Goal: Task Accomplishment & Management: Manage account settings

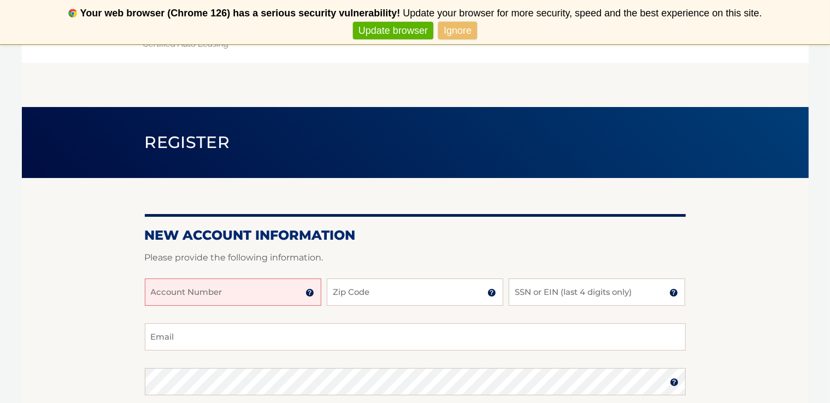
click at [412, 37] on link "Update browser" at bounding box center [393, 31] width 80 height 18
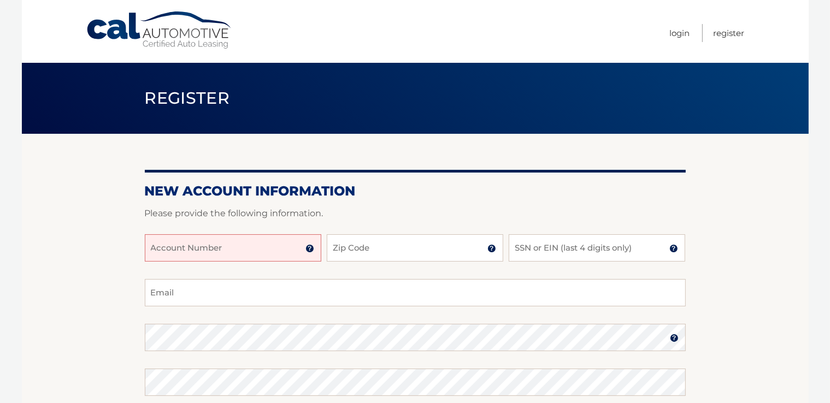
click at [254, 239] on input "Account Number" at bounding box center [233, 247] width 177 height 27
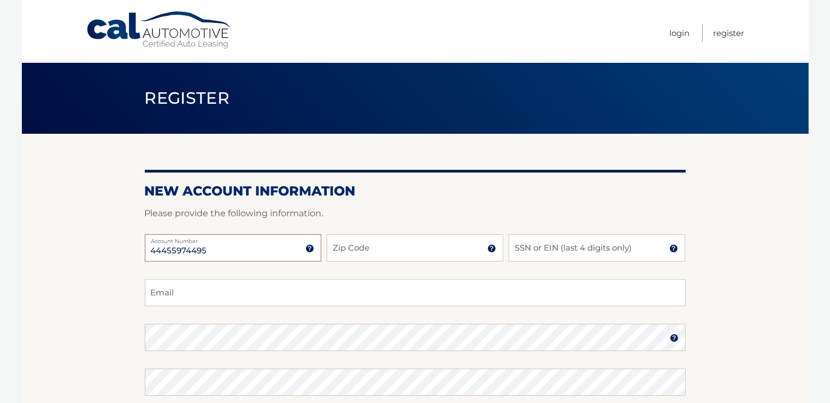
type input "44455974495"
click at [389, 256] on input "Zip Code" at bounding box center [415, 247] width 177 height 27
type input "08051"
type input "Karenkeane61@gmail.com"
click at [525, 249] on input "SSN or EIN (last 4 digits only)" at bounding box center [597, 247] width 177 height 27
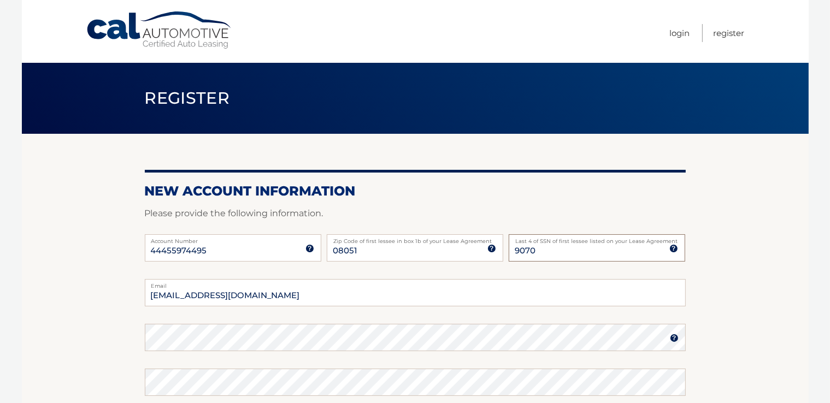
type input "9070"
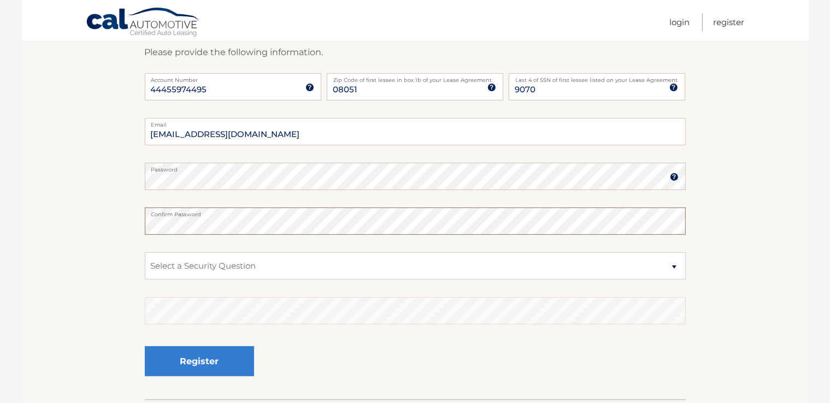
scroll to position [187, 0]
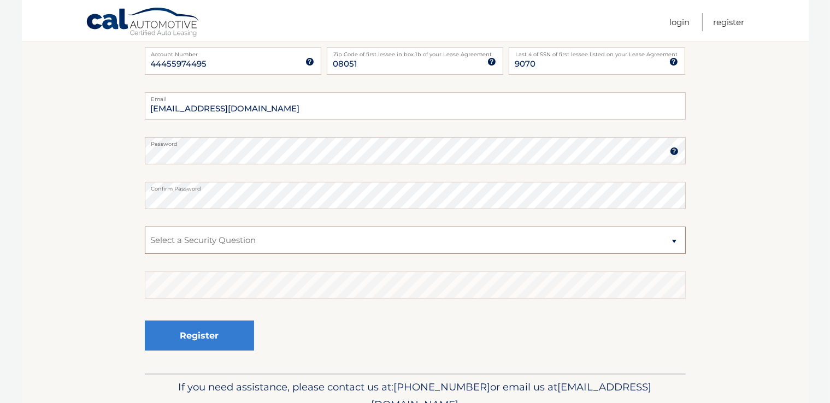
click at [672, 245] on select "Select a Security Question What was the name of your elementary school? What is…" at bounding box center [415, 240] width 541 height 27
select select "1"
click at [145, 227] on select "Select a Security Question What was the name of your elementary school? What is…" at bounding box center [415, 240] width 541 height 27
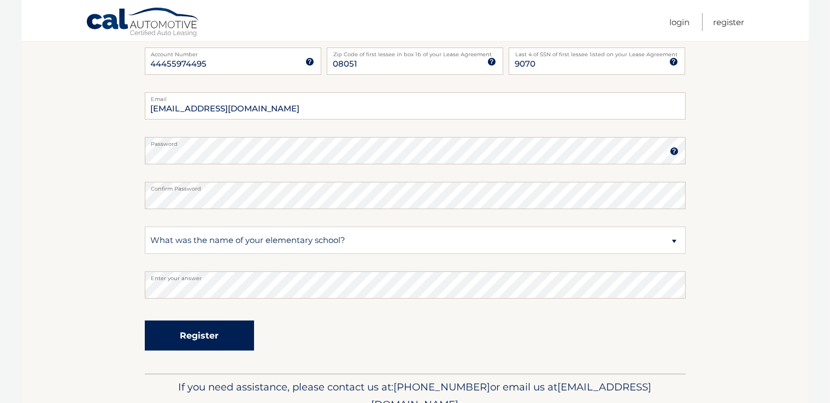
click at [188, 343] on button "Register" at bounding box center [199, 336] width 109 height 30
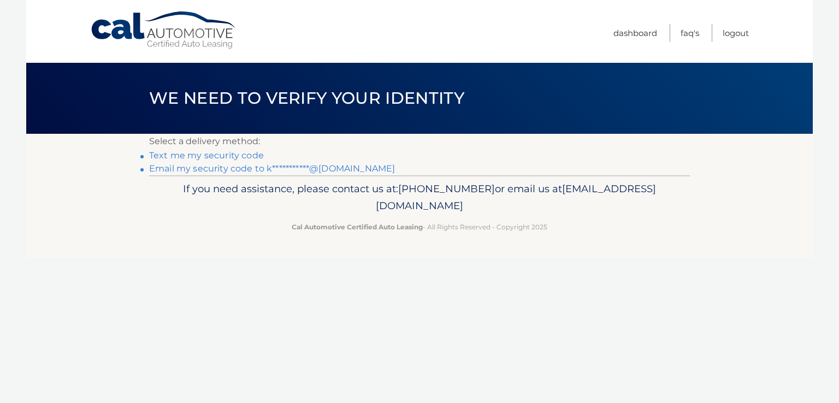
click at [227, 155] on link "Text me my security code" at bounding box center [206, 155] width 115 height 10
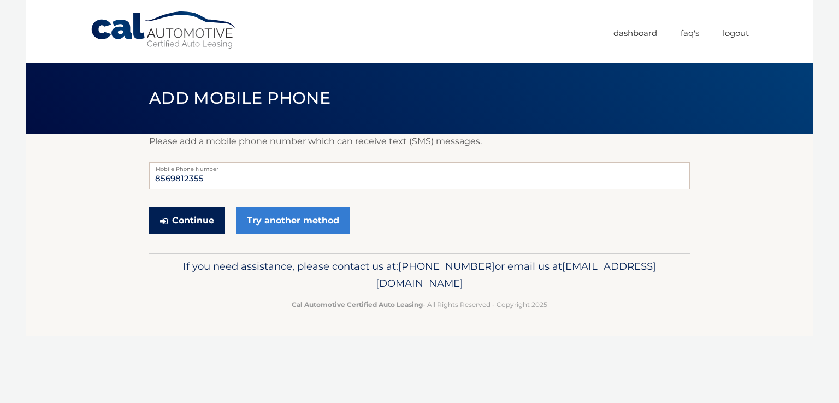
click at [179, 221] on button "Continue" at bounding box center [187, 220] width 76 height 27
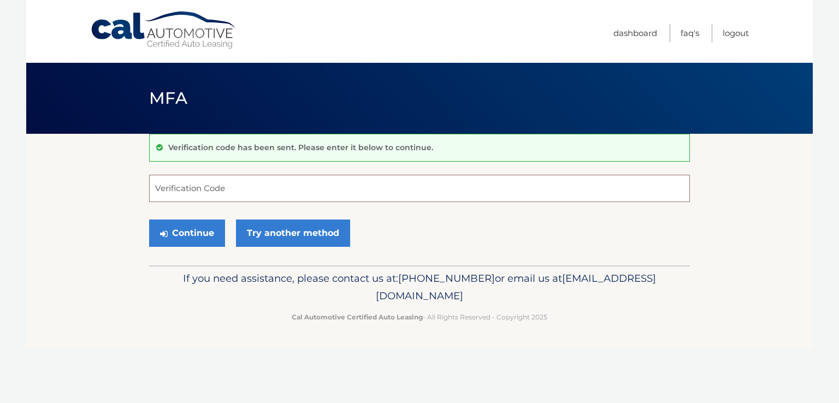
click at [179, 198] on input "Verification Code" at bounding box center [419, 188] width 541 height 27
type input "874496"
drag, startPoint x: 168, startPoint y: 255, endPoint x: 175, endPoint y: 230, distance: 26.7
click at [175, 230] on div "Verification code has been sent. Please enter it below to continue. 874496 Veri…" at bounding box center [419, 200] width 541 height 132
click at [175, 230] on button "Continue" at bounding box center [187, 233] width 76 height 27
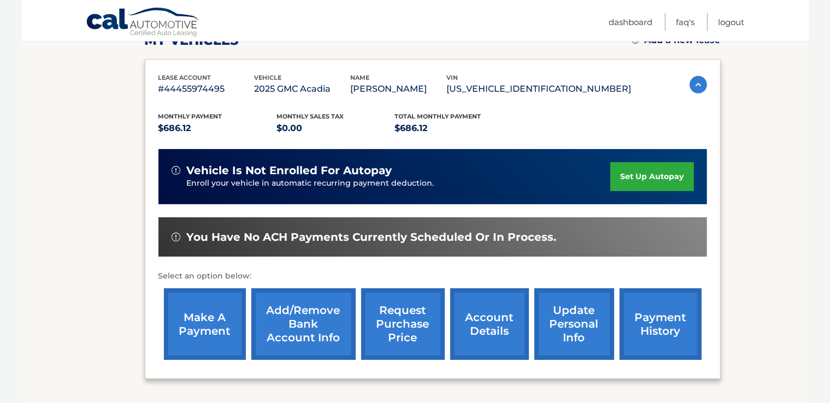
scroll to position [172, 0]
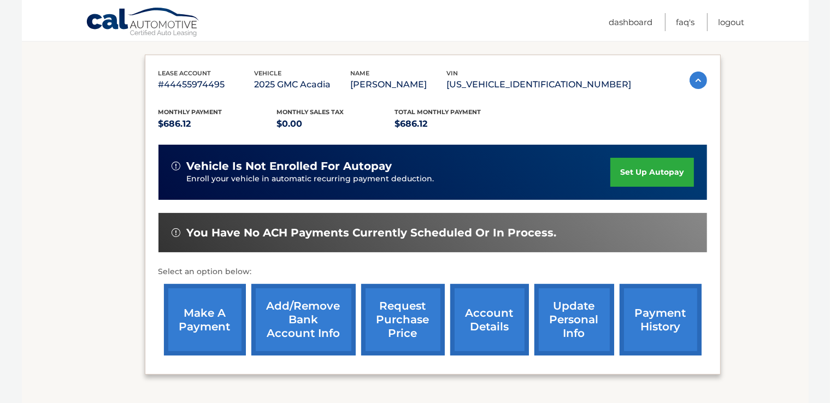
click at [666, 158] on link "set up autopay" at bounding box center [651, 172] width 83 height 29
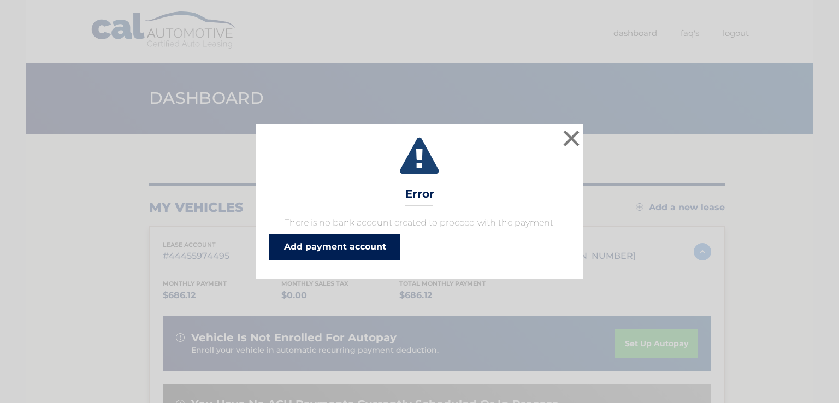
click at [343, 251] on link "Add payment account" at bounding box center [334, 247] width 131 height 26
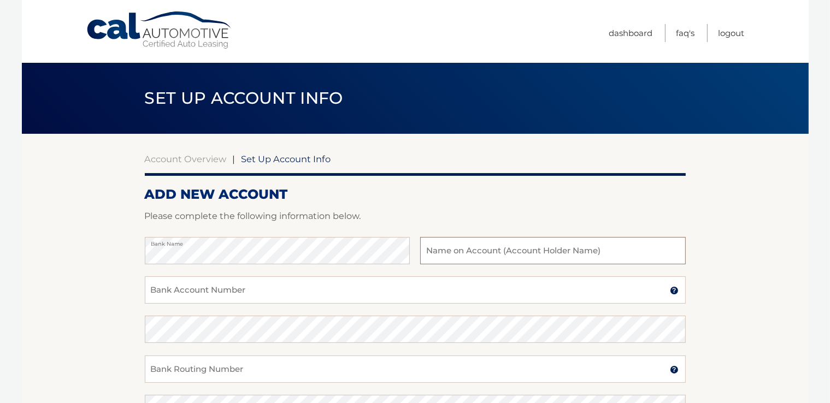
click at [469, 257] on input "text" at bounding box center [552, 250] width 265 height 27
type input "[PERSON_NAME] Agency LLC"
click at [279, 285] on input "Bank Account Number" at bounding box center [415, 290] width 541 height 27
type input "8061019238"
click at [252, 374] on input "Bank Routing Number" at bounding box center [415, 369] width 541 height 27
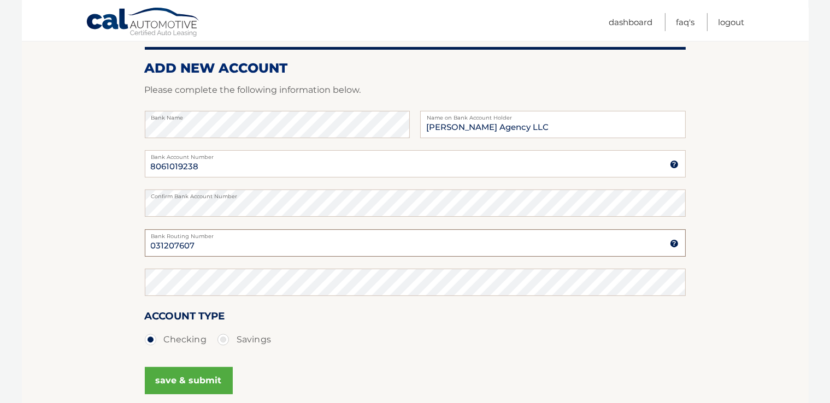
scroll to position [140, 0]
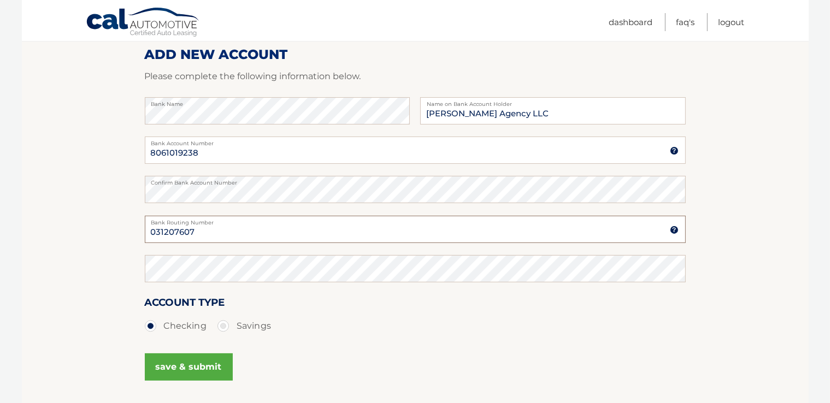
type input "031207607"
click at [194, 366] on button "save & submit" at bounding box center [189, 367] width 88 height 27
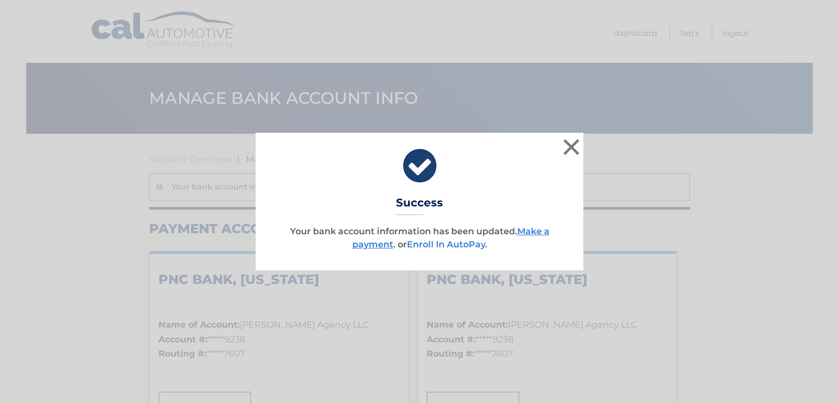
click at [440, 248] on link "Enroll In AutoPay" at bounding box center [446, 244] width 78 height 10
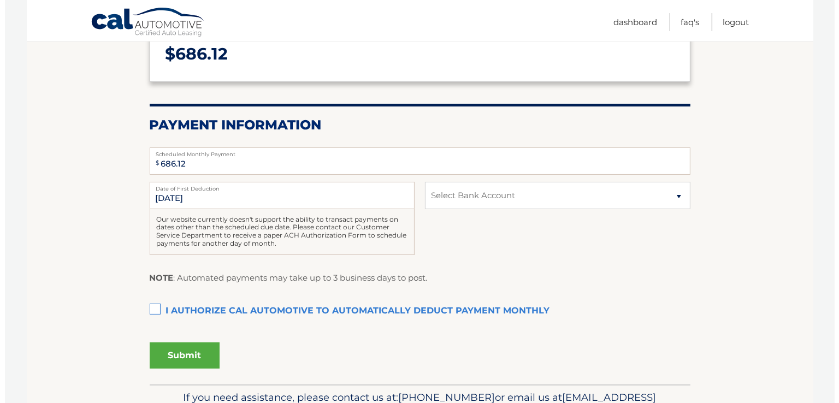
scroll to position [169, 0]
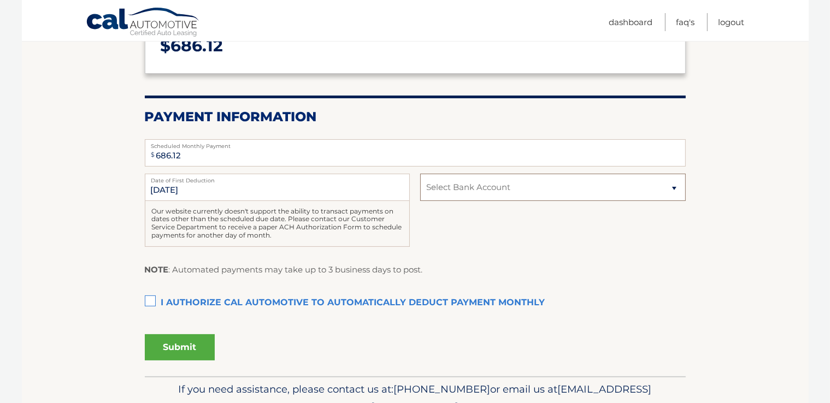
click at [672, 191] on select "Select Bank Account Checking PNC BANK, NEW JERSEY *****9238 Checking PNC BANK, …" at bounding box center [552, 187] width 265 height 27
select select "OWZiNjYwZGUtMzAxOS00MzY0LWI0OTMtYTE4ODI2MzYzNTBl"
click at [420, 174] on select "Select Bank Account Checking PNC BANK, NEW JERSEY *****9238 Checking PNC BANK, …" at bounding box center [552, 187] width 265 height 27
click at [155, 301] on label "I authorize cal automotive to automatically deduct payment monthly This checkbo…" at bounding box center [415, 303] width 541 height 22
click at [0, 0] on input "I authorize cal automotive to automatically deduct payment monthly This checkbo…" at bounding box center [0, 0] width 0 height 0
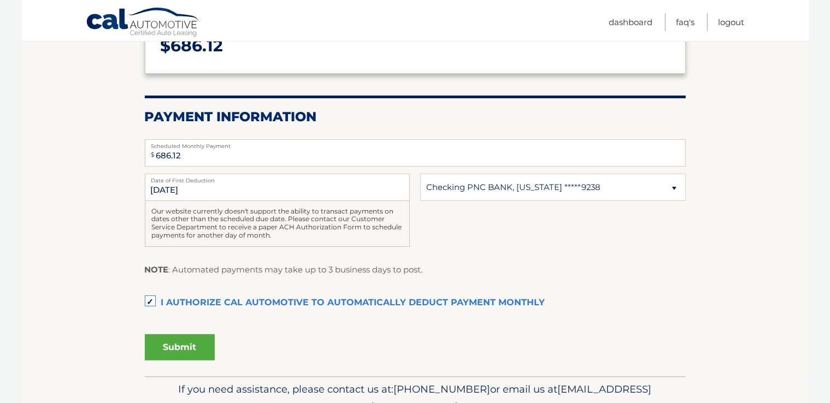
click at [178, 347] on button "Submit" at bounding box center [180, 347] width 70 height 26
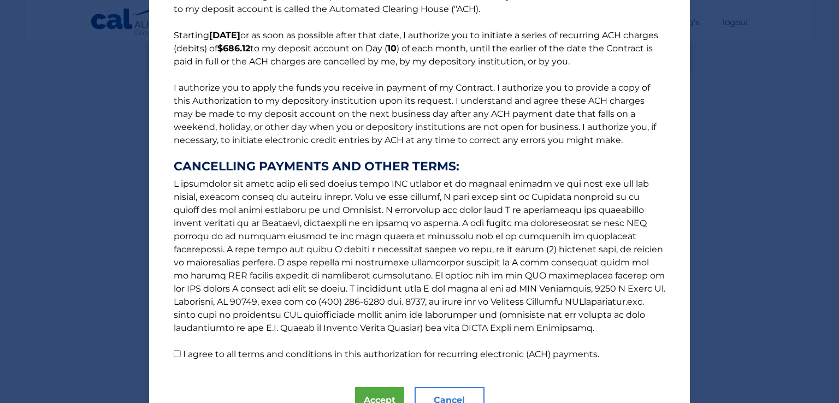
scroll to position [126, 0]
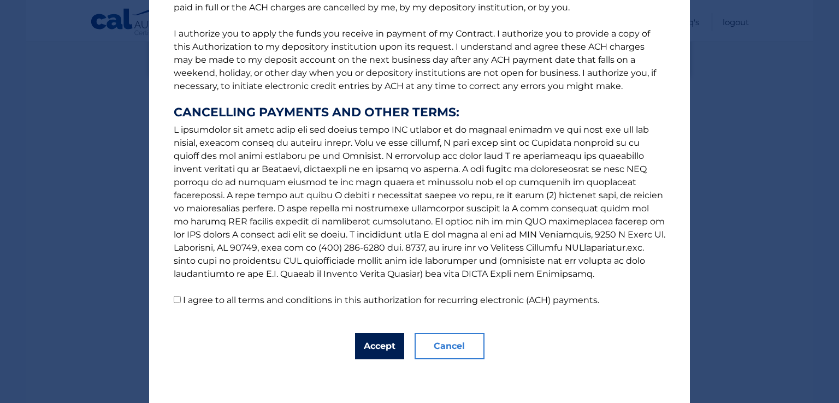
click at [375, 343] on button "Accept" at bounding box center [379, 346] width 49 height 26
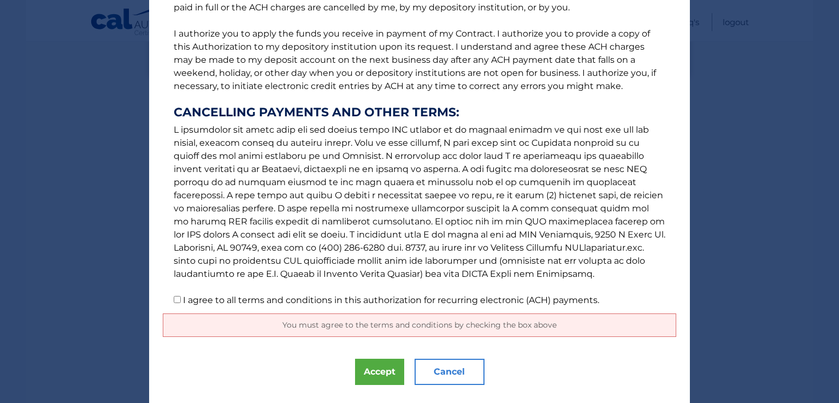
click at [174, 303] on input "I agree to all terms and conditions in this authorization for recurring electro…" at bounding box center [177, 299] width 7 height 7
checkbox input "true"
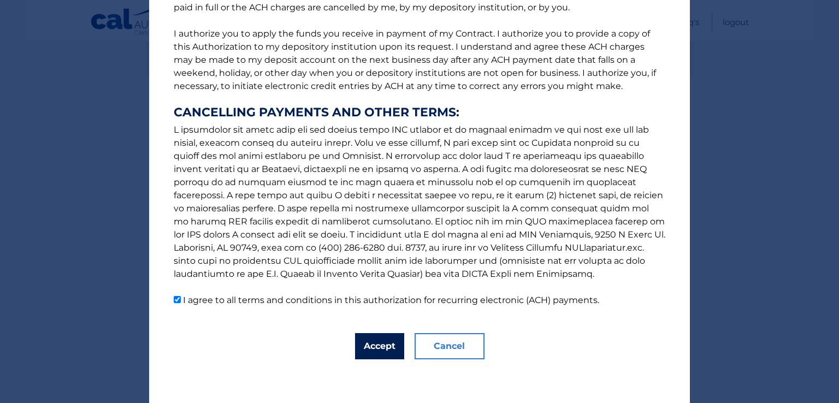
click at [370, 353] on button "Accept" at bounding box center [379, 346] width 49 height 26
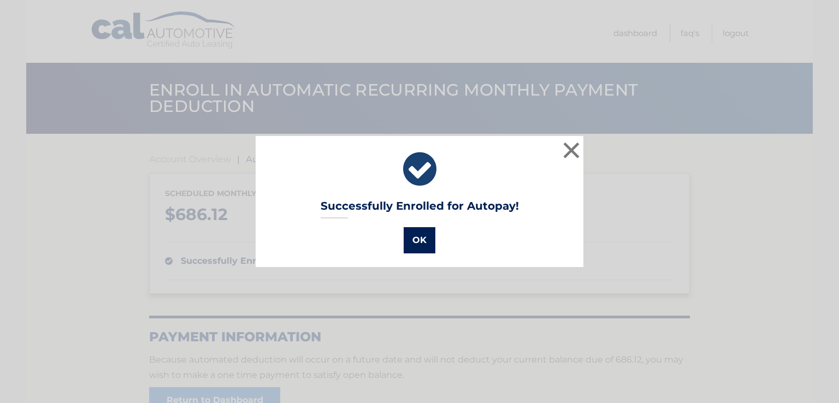
click at [419, 234] on button "OK" at bounding box center [420, 240] width 32 height 26
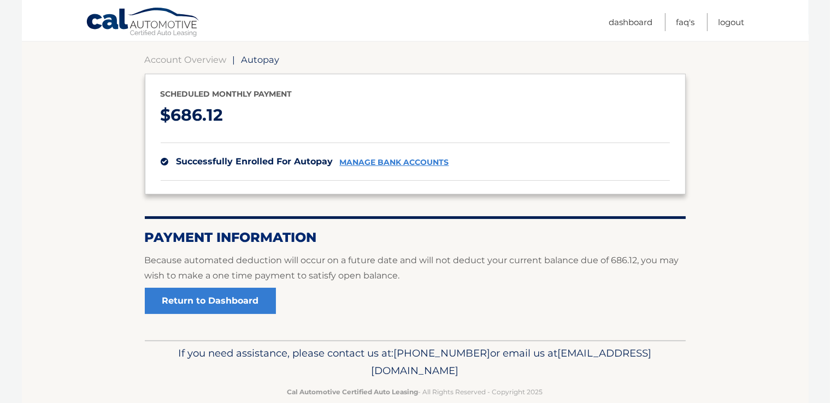
scroll to position [116, 0]
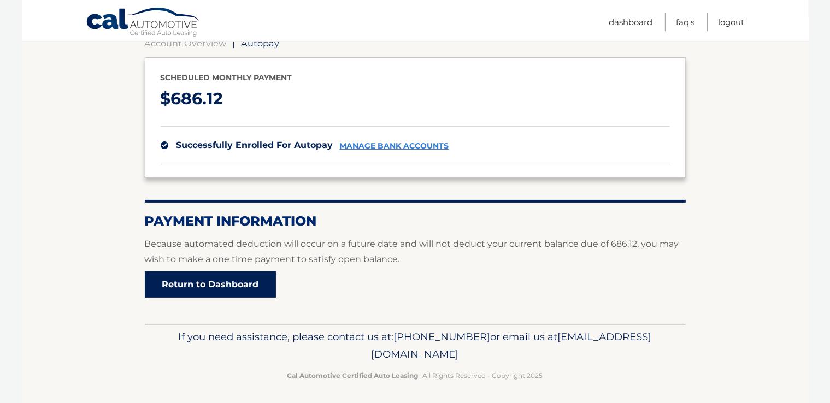
click at [221, 283] on link "Return to Dashboard" at bounding box center [210, 285] width 131 height 26
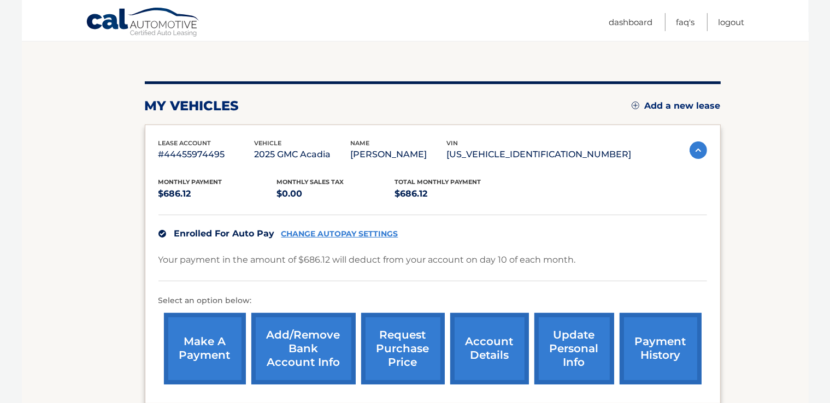
scroll to position [103, 0]
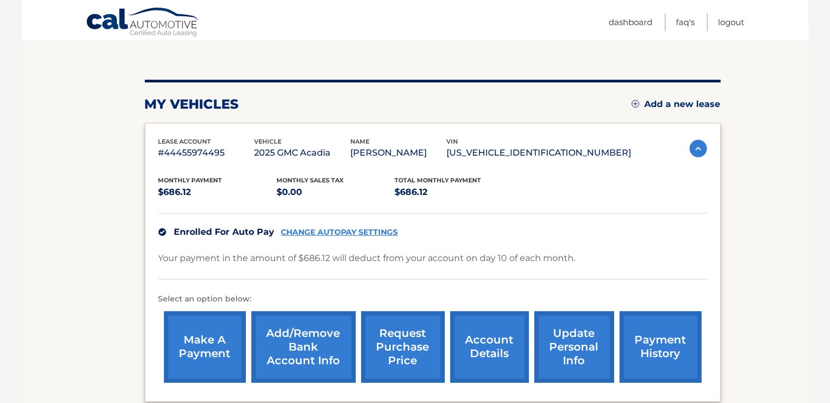
click at [350, 232] on link "CHANGE AUTOPAY SETTINGS" at bounding box center [339, 232] width 117 height 9
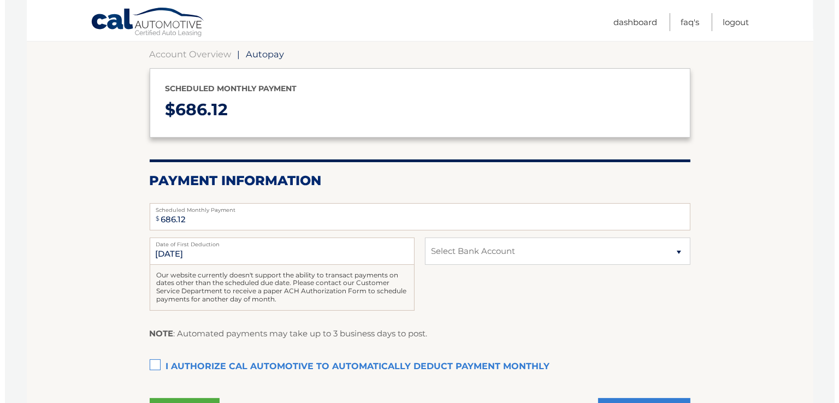
scroll to position [123, 0]
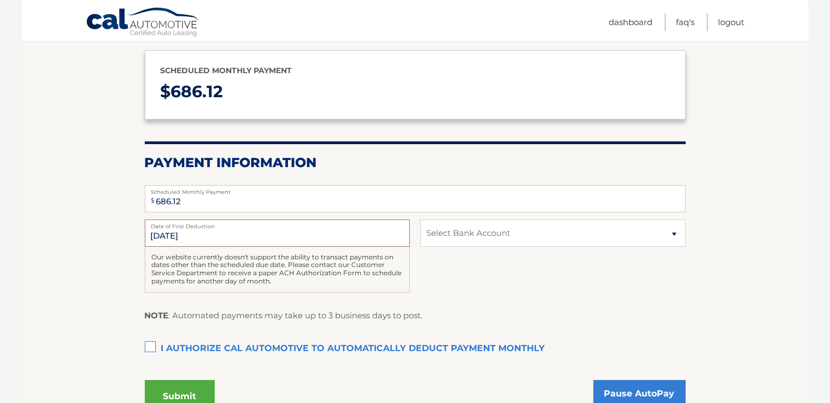
click at [166, 233] on input "9/10/2025" at bounding box center [277, 233] width 265 height 27
click at [166, 237] on input "9/10/2025" at bounding box center [277, 233] width 265 height 27
click at [164, 232] on input "9/10/2025" at bounding box center [277, 233] width 265 height 27
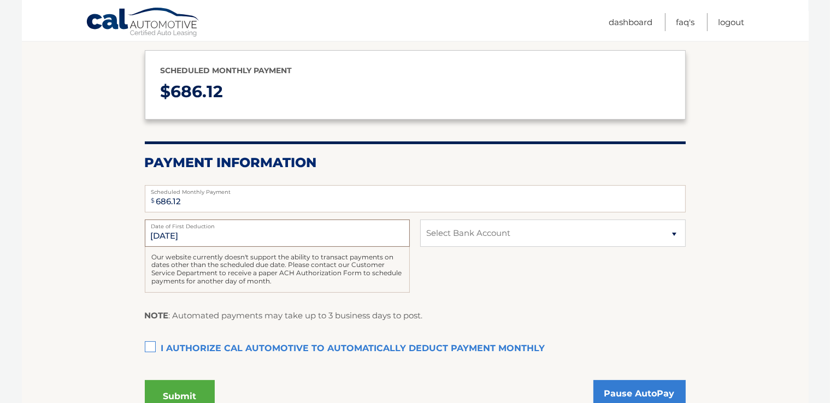
click at [164, 232] on input "9/10/2025" at bounding box center [277, 233] width 265 height 27
click at [224, 247] on div "Our website currently doesn't support the ability to transact payments on dates…" at bounding box center [277, 270] width 265 height 46
click at [678, 234] on select "Select Bank Account Checking PNC BANK, NEW JERSEY *****9238 Checking PNC BANK, …" at bounding box center [552, 233] width 265 height 27
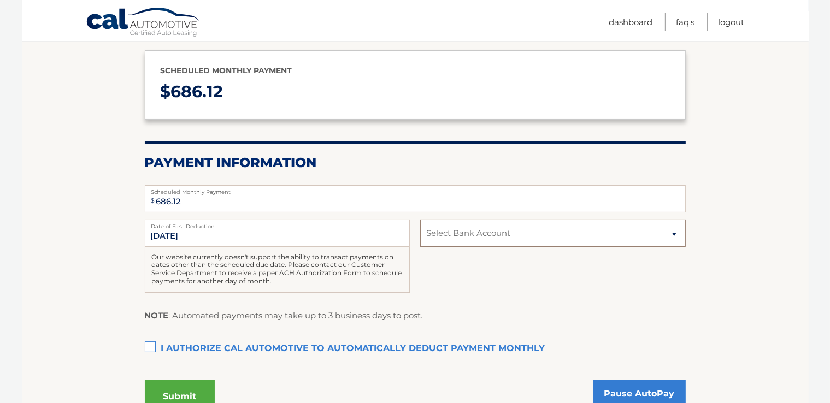
select select "OWZiNjYwZGUtMzAxOS00MzY0LWI0OTMtYTE4ODI2MzYzNTBl"
click at [420, 220] on select "Select Bank Account Checking PNC BANK, NEW JERSEY *****9238 Checking PNC BANK, …" at bounding box center [552, 233] width 265 height 27
click at [166, 233] on input "9/10/2025" at bounding box center [277, 233] width 265 height 27
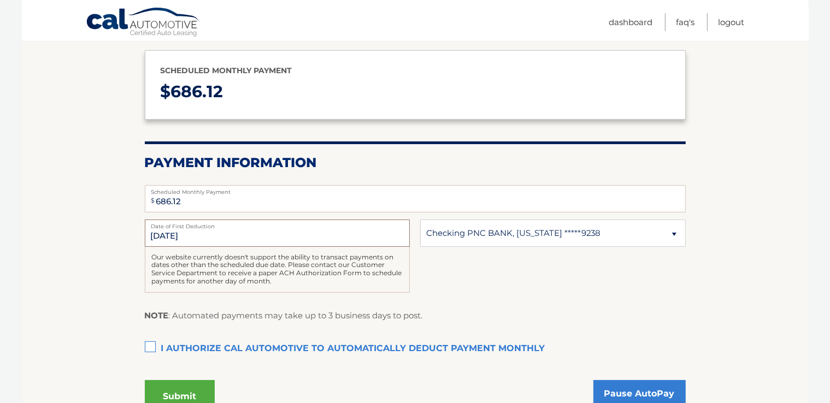
click at [265, 228] on input "9/10/2025" at bounding box center [277, 233] width 265 height 27
drag, startPoint x: 265, startPoint y: 228, endPoint x: 504, endPoint y: 279, distance: 244.8
click at [504, 279] on div "9/10/2025 Date of First Deduction Our website currently doesn't support the abi…" at bounding box center [415, 262] width 541 height 85
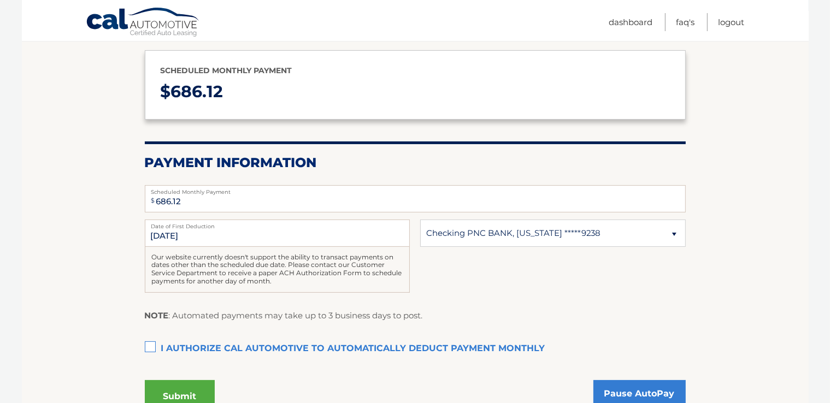
click at [504, 279] on div "9/10/2025 Date of First Deduction Our website currently doesn't support the abi…" at bounding box center [415, 262] width 541 height 85
click at [155, 342] on label "I authorize cal automotive to automatically deduct payment monthly This checkbo…" at bounding box center [415, 349] width 541 height 22
click at [0, 0] on input "I authorize cal automotive to automatically deduct payment monthly This checkbo…" at bounding box center [0, 0] width 0 height 0
click at [175, 390] on button "Submit" at bounding box center [180, 396] width 70 height 33
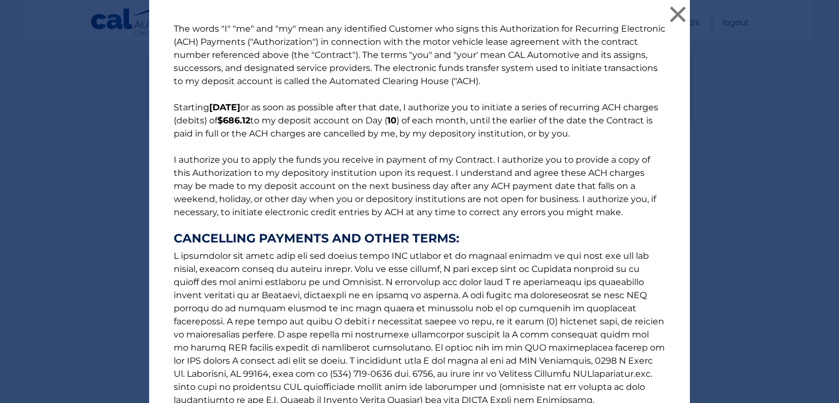
scroll to position [126, 0]
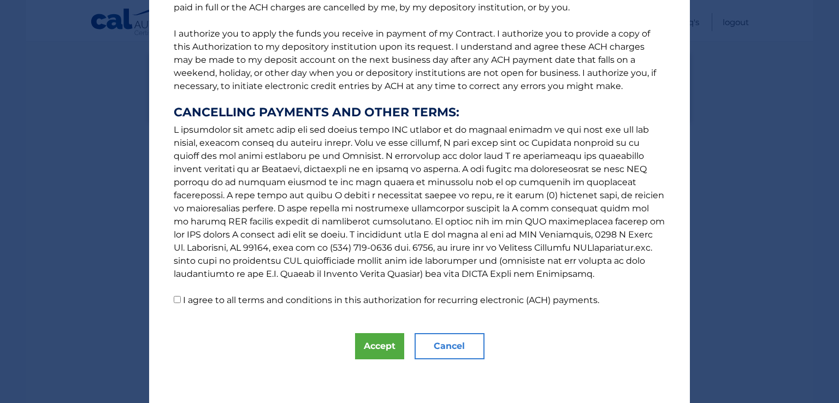
click at [168, 299] on p "The words "I" "me" and "my" mean any identified Customer who signs this Authori…" at bounding box center [420, 101] width 514 height 411
click at [174, 299] on input "I agree to all terms and conditions in this authorization for recurring electro…" at bounding box center [177, 299] width 7 height 7
checkbox input "true"
click at [376, 352] on button "Accept" at bounding box center [379, 346] width 49 height 26
